Goal: Information Seeking & Learning: Learn about a topic

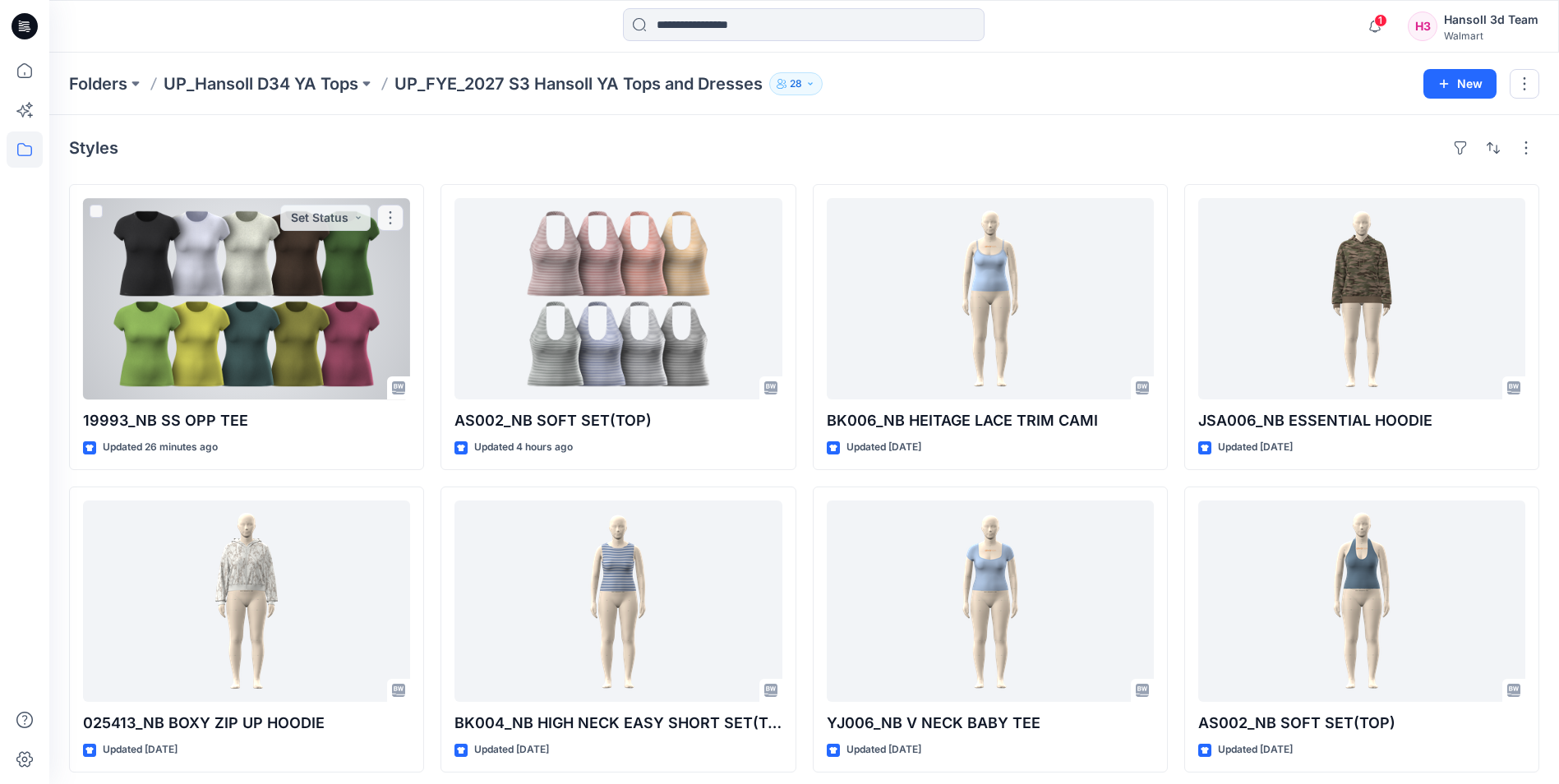
click at [227, 328] on div at bounding box center [246, 298] width 328 height 201
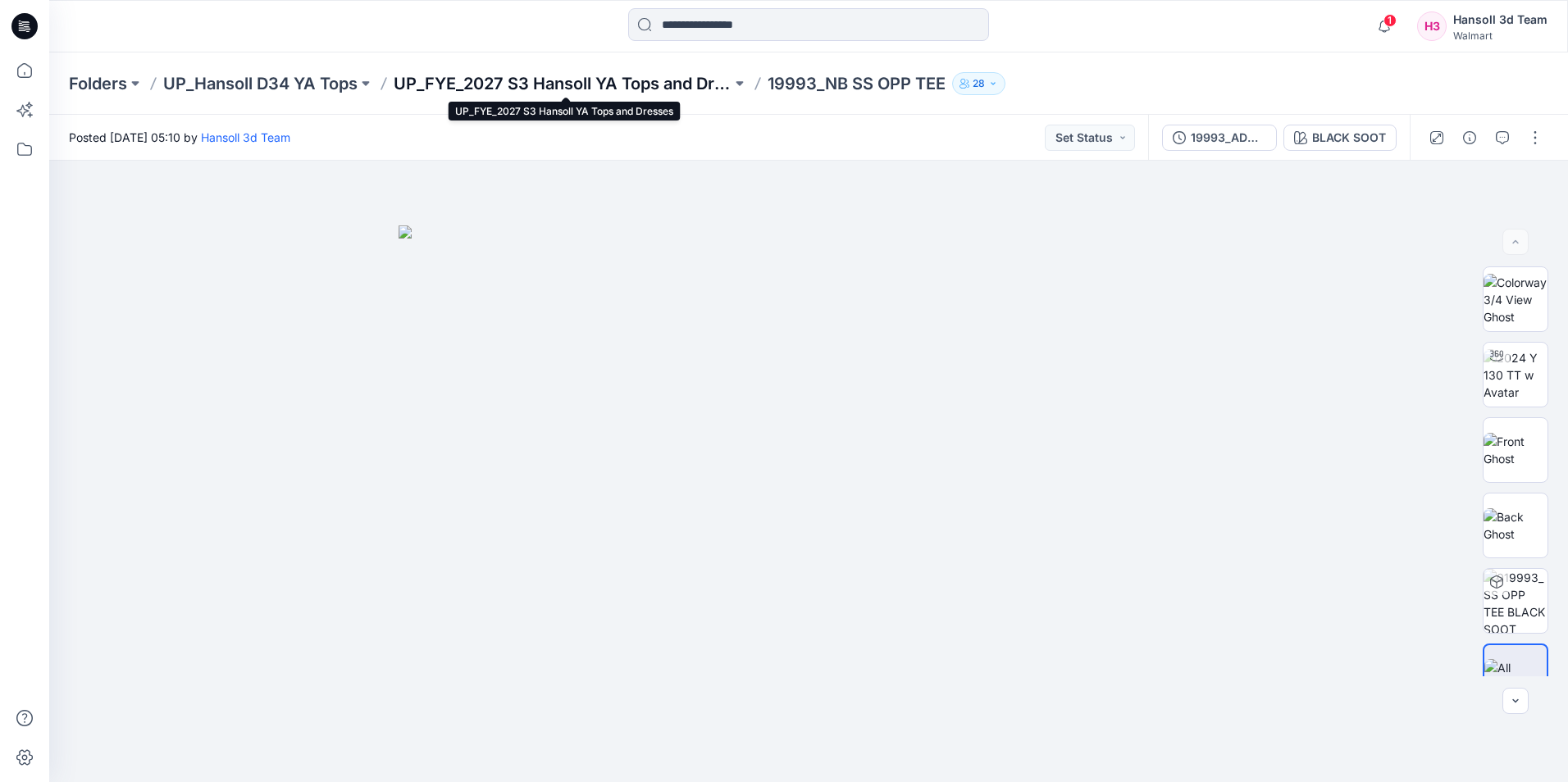
click at [607, 75] on p "UP_FYE_2027 S3 Hansoll YA Tops and Dresses" at bounding box center [562, 83] width 338 height 23
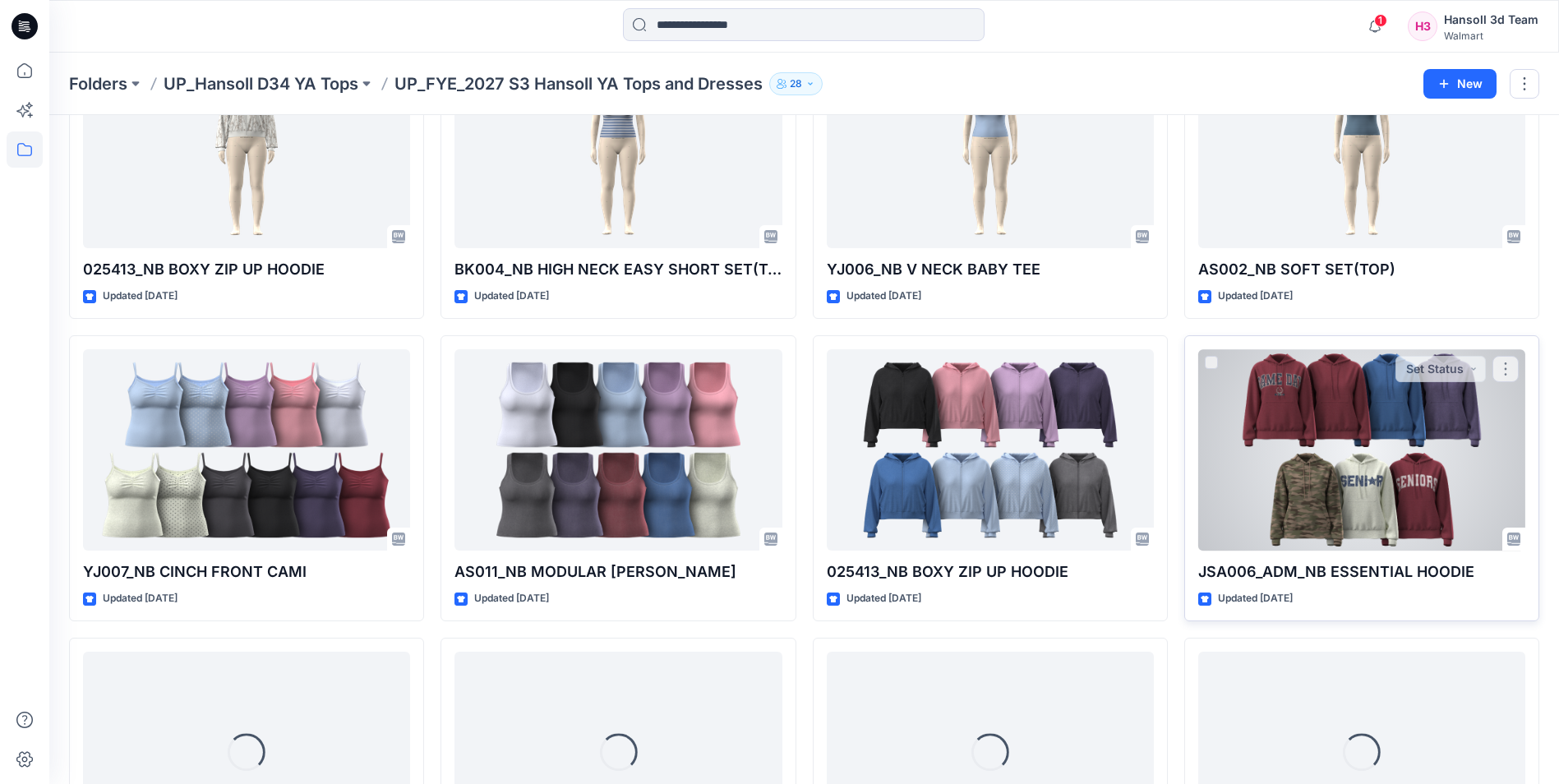
scroll to position [534, 0]
